Goal: Navigation & Orientation: Find specific page/section

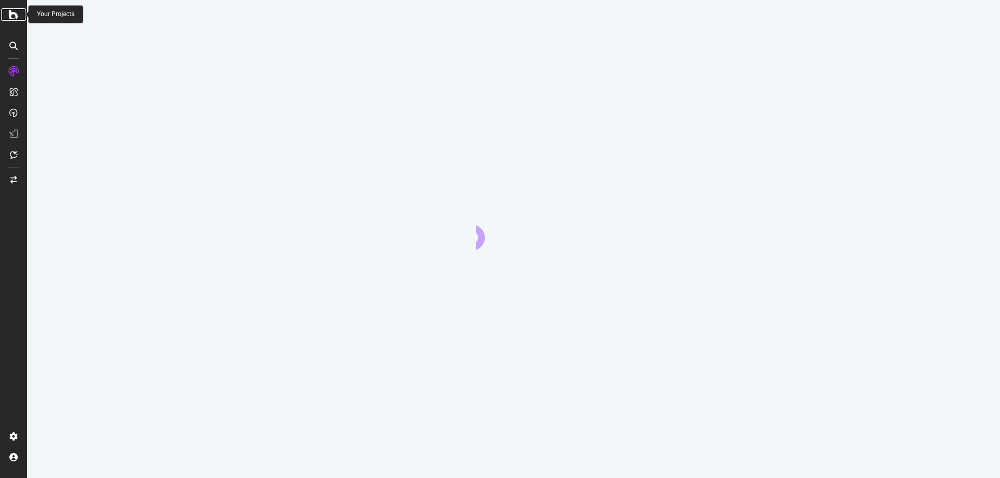
click at [14, 16] on icon at bounding box center [13, 14] width 9 height 12
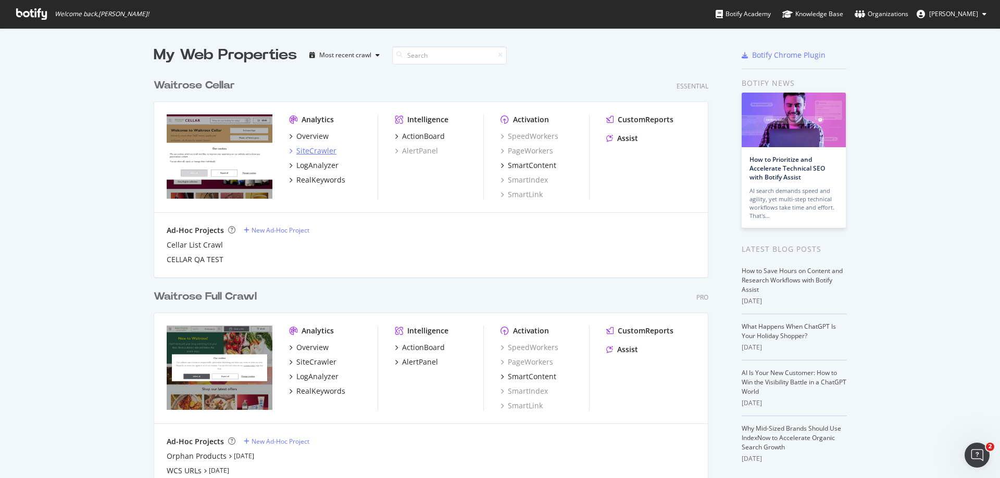
click at [301, 150] on div "SiteCrawler" at bounding box center [316, 151] width 40 height 10
